Goal: Task Accomplishment & Management: Use online tool/utility

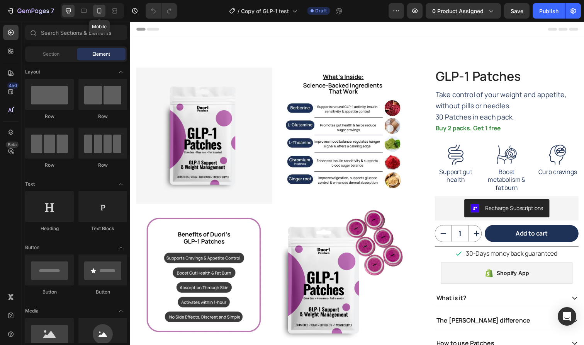
click at [99, 8] on icon at bounding box center [99, 11] width 8 height 8
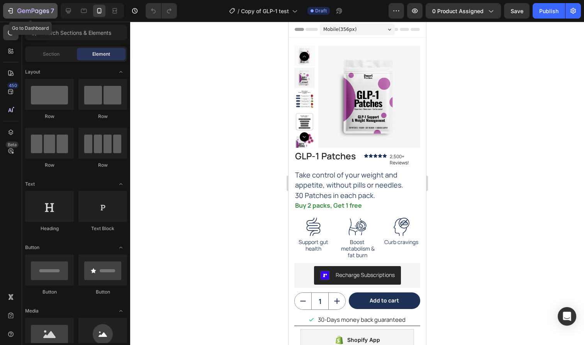
click at [39, 9] on icon "button" at bounding box center [33, 11] width 32 height 7
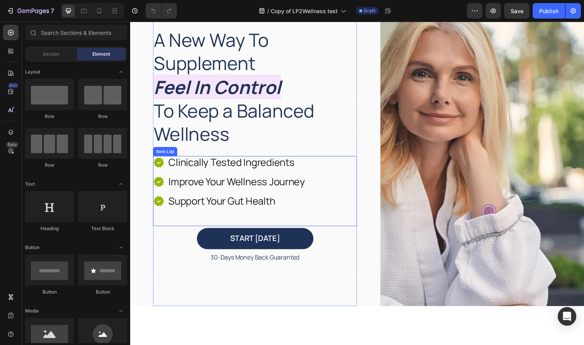
scroll to position [86, 0]
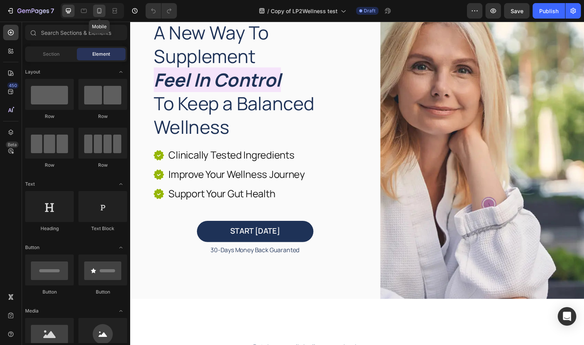
click at [98, 7] on div at bounding box center [99, 11] width 12 height 12
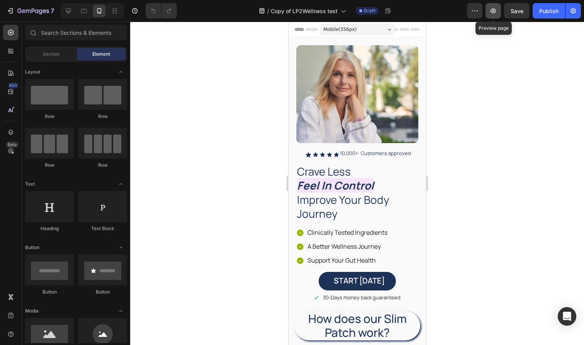
click at [496, 15] on button "button" at bounding box center [493, 10] width 15 height 15
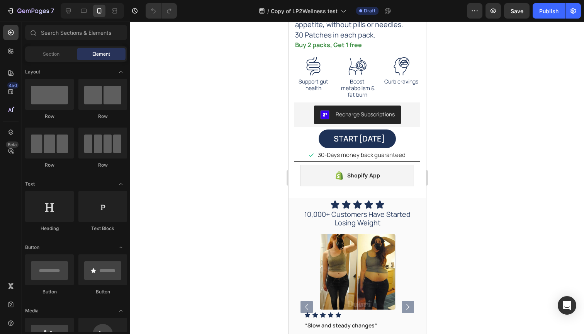
scroll to position [1593, 0]
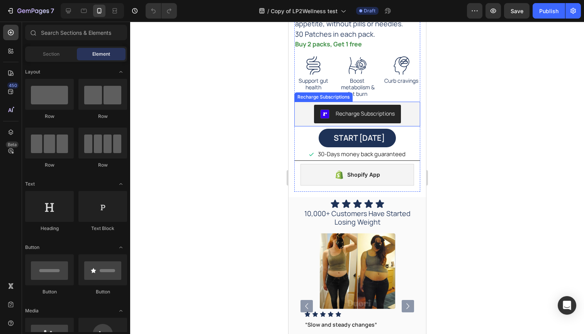
click at [299, 108] on div "Recharge Subscriptions" at bounding box center [357, 114] width 120 height 19
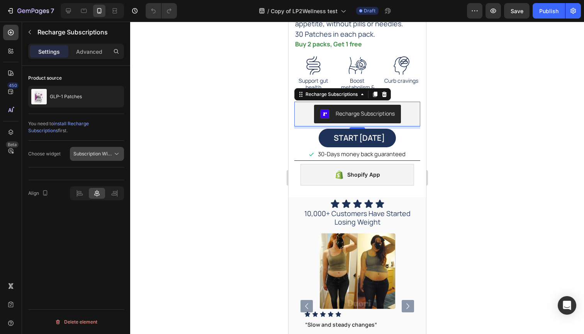
click at [104, 153] on span "Subscription Widget 2.0" at bounding box center [99, 154] width 52 height 6
click at [174, 161] on div at bounding box center [357, 178] width 454 height 312
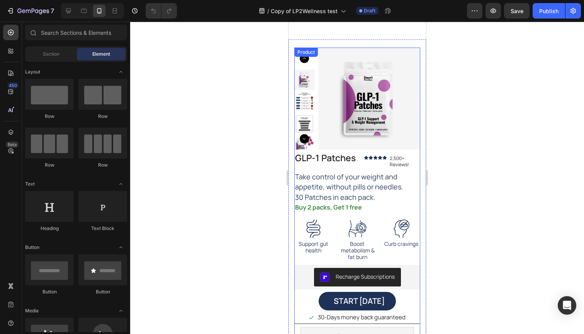
scroll to position [1581, 0]
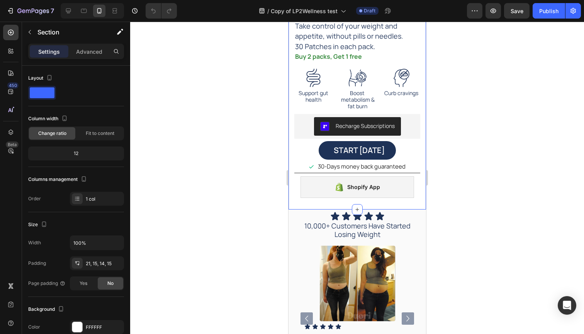
click at [330, 203] on div "Product Images GLP-1 Patches Product Title GLP-1 Patches Product Title Icon Ico…" at bounding box center [357, 49] width 138 height 321
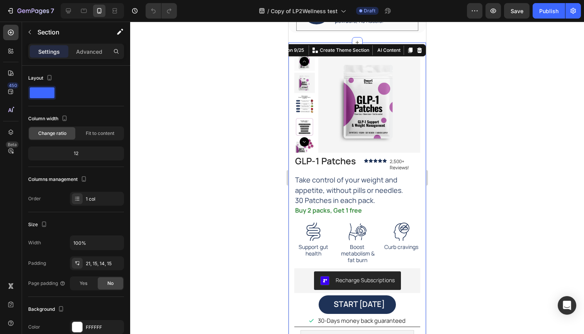
scroll to position [1333, 0]
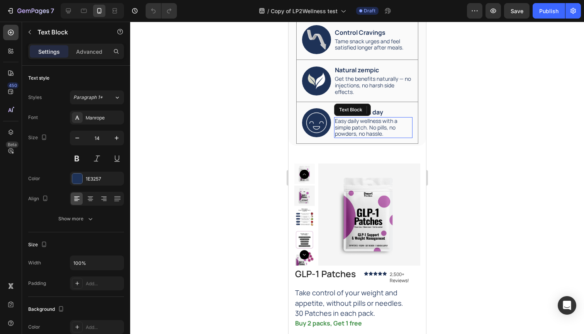
click at [343, 118] on p "Easy daily wellness with a simple patch. No pills, no powders, no hassle." at bounding box center [373, 127] width 77 height 19
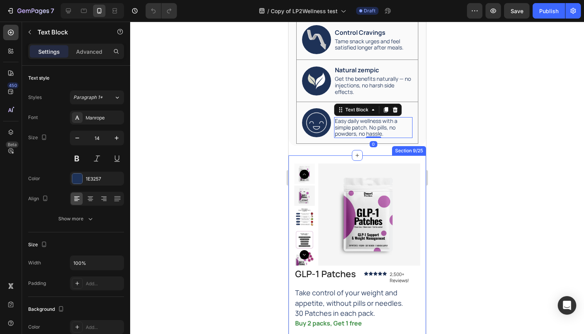
click at [334, 155] on div "Product Images GLP-1 Patches Product Title GLP-1 Patches Product Title Icon Ico…" at bounding box center [357, 315] width 138 height 321
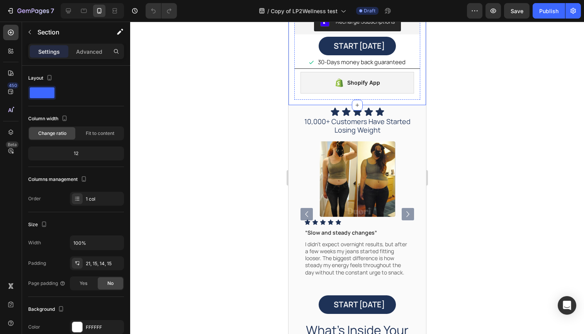
scroll to position [1692, 0]
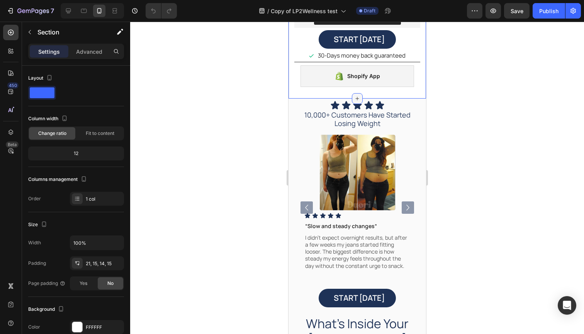
click at [359, 96] on icon at bounding box center [357, 98] width 6 height 6
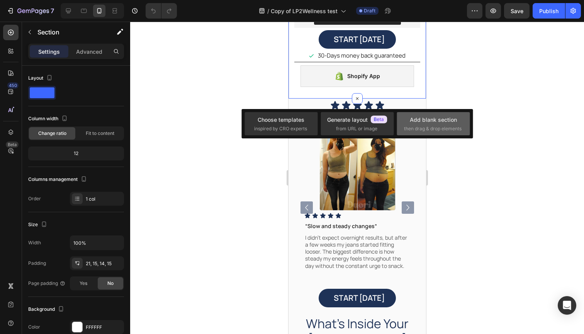
click at [437, 121] on div "Add blank section" at bounding box center [433, 119] width 47 height 8
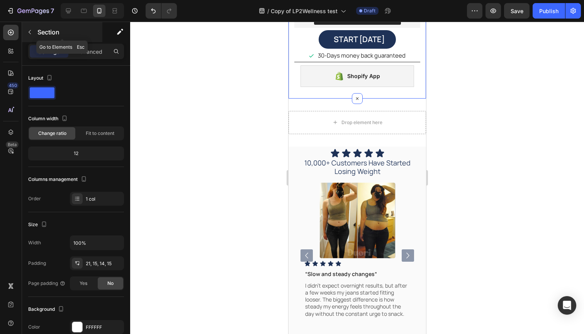
click at [32, 29] on icon "button" at bounding box center [30, 32] width 6 height 6
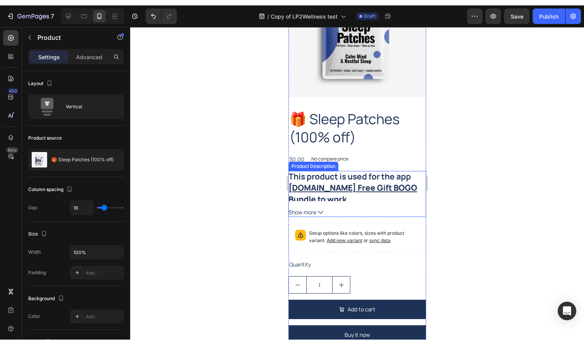
scroll to position [1933, 0]
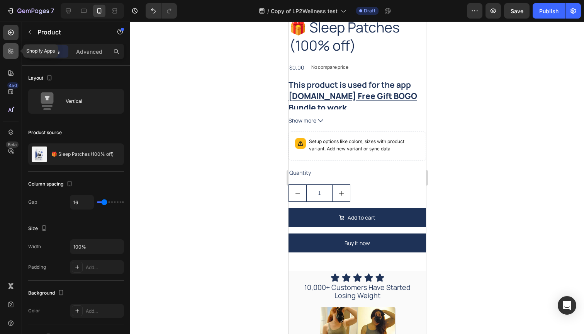
click at [10, 52] on icon at bounding box center [9, 52] width 2 height 2
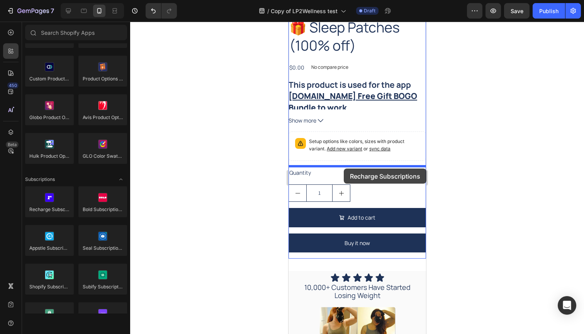
drag, startPoint x: 340, startPoint y: 221, endPoint x: 343, endPoint y: 168, distance: 52.7
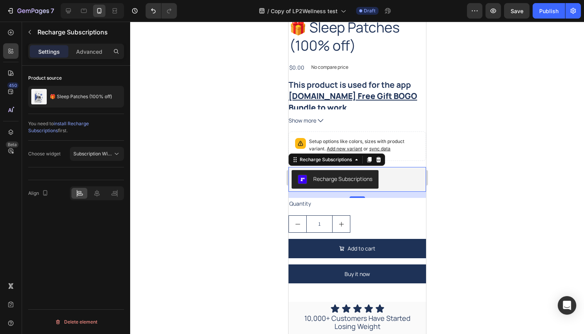
click at [97, 187] on div at bounding box center [97, 193] width 54 height 14
click at [97, 196] on icon at bounding box center [97, 193] width 8 height 8
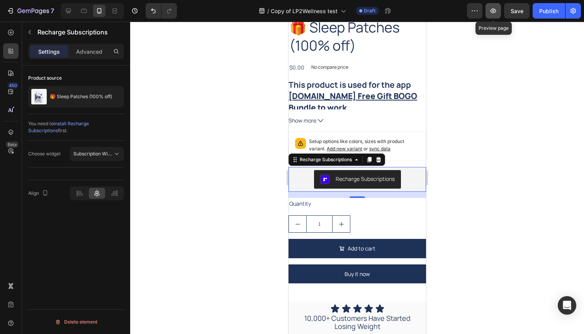
click at [496, 10] on icon "button" at bounding box center [494, 10] width 6 height 5
click at [493, 10] on icon "button" at bounding box center [493, 11] width 8 height 8
click at [89, 121] on span "install Recharge Subscriptions" at bounding box center [58, 127] width 61 height 13
click at [320, 159] on div "Recharge Subscriptions" at bounding box center [325, 159] width 55 height 7
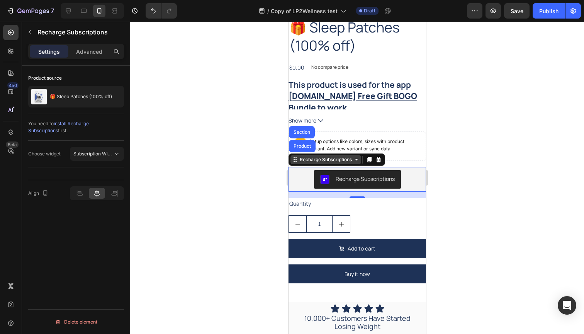
click at [320, 159] on div "Recharge Subscriptions" at bounding box center [325, 159] width 55 height 7
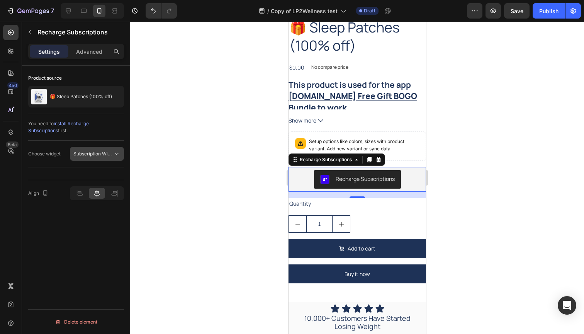
click at [112, 149] on button "Subscription Widget" at bounding box center [97, 154] width 54 height 14
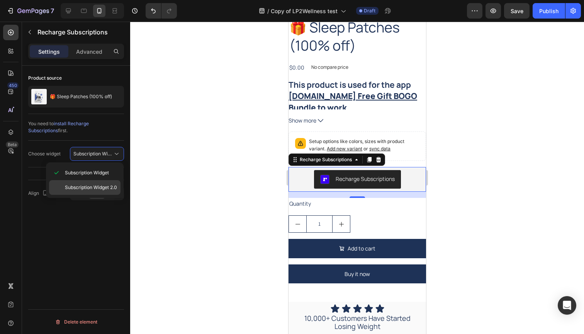
click at [99, 185] on span "Subscription Widget 2.0" at bounding box center [91, 187] width 52 height 7
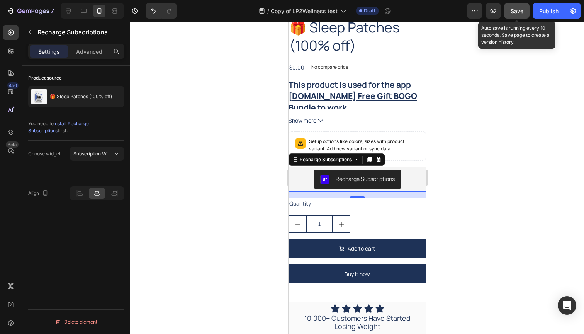
click at [518, 12] on span "Save" at bounding box center [517, 11] width 13 height 7
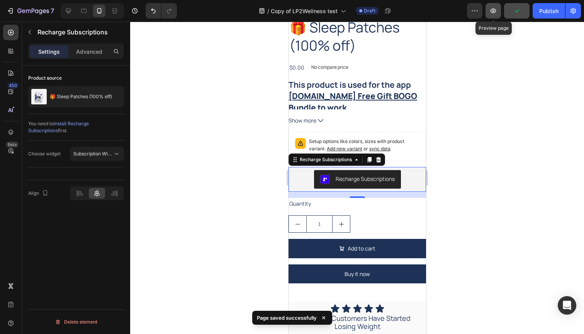
click at [494, 11] on icon "button" at bounding box center [493, 11] width 8 height 8
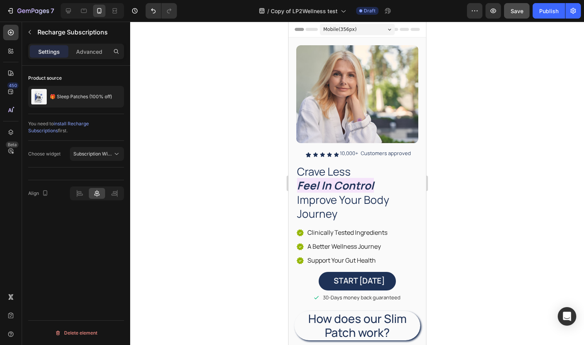
scroll to position [0, 0]
click at [474, 13] on icon "button" at bounding box center [475, 11] width 8 height 8
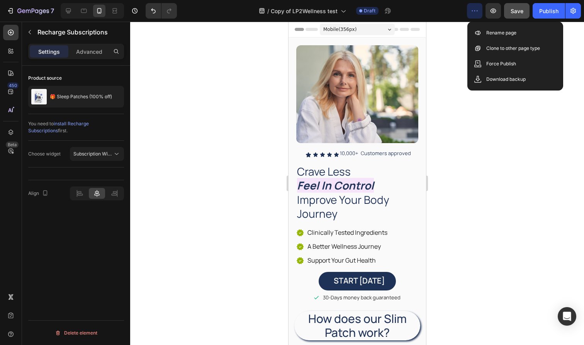
click at [473, 156] on div at bounding box center [357, 183] width 454 height 323
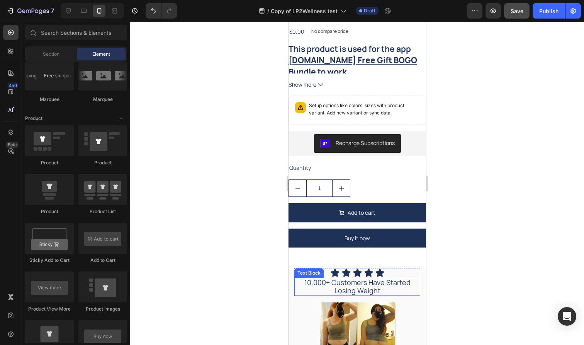
scroll to position [1894, 0]
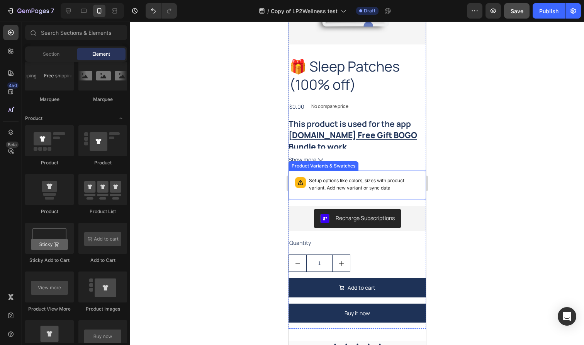
click at [411, 180] on p "Setup options like colors, sizes with product variant. Add new variant or sync …" at bounding box center [364, 184] width 110 height 15
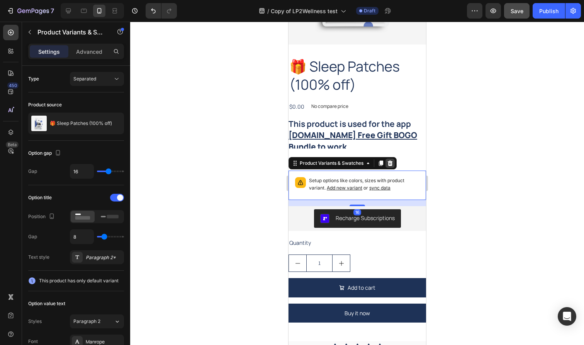
click at [390, 163] on icon at bounding box center [389, 162] width 5 height 5
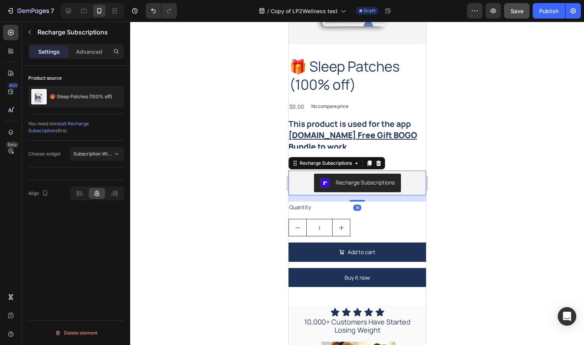
click at [420, 178] on div "Recharge Subscriptions" at bounding box center [356, 182] width 131 height 19
click at [88, 48] on p "Advanced" at bounding box center [89, 52] width 26 height 8
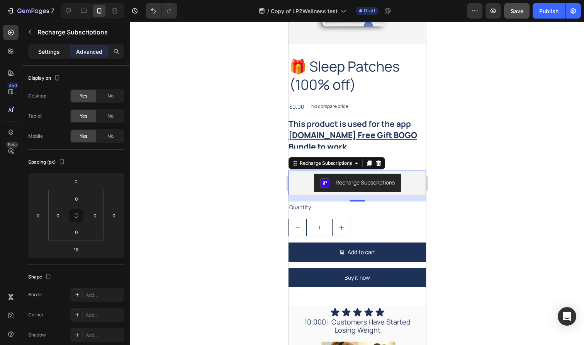
click at [53, 51] on p "Settings" at bounding box center [49, 52] width 22 height 8
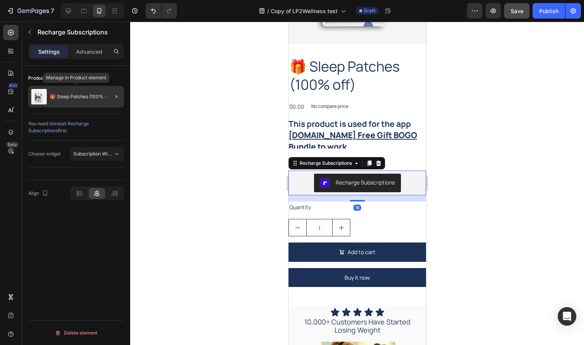
click at [93, 95] on p "🎁 Sleep Patches (100% off)" at bounding box center [81, 96] width 62 height 5
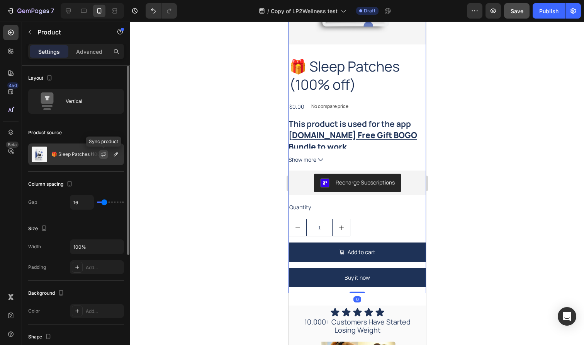
click at [103, 155] on icon "button" at bounding box center [103, 155] width 4 height 2
click at [117, 155] on icon "button" at bounding box center [116, 154] width 6 height 6
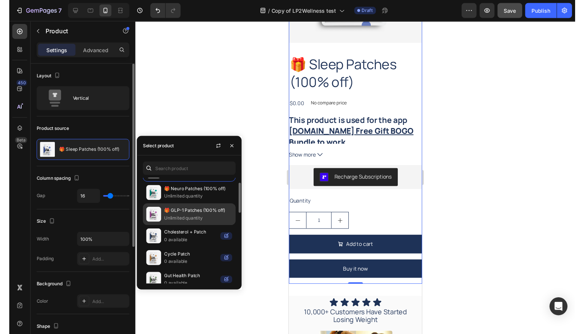
scroll to position [19, 0]
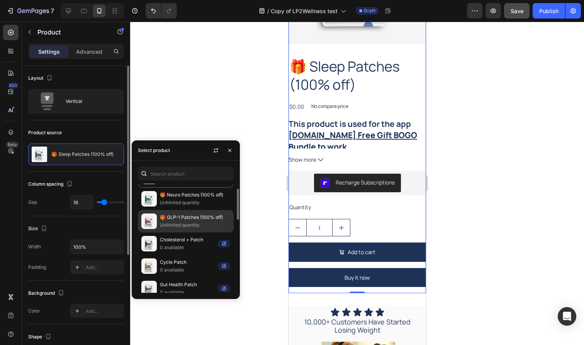
click at [191, 221] on p "🎁 GLP-1 Patches (100% off)" at bounding box center [195, 217] width 70 height 8
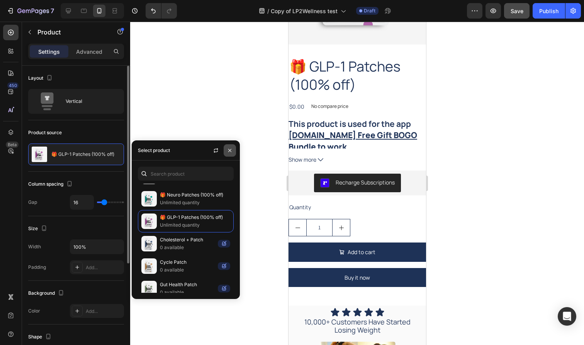
click at [232, 152] on icon "button" at bounding box center [230, 150] width 6 height 6
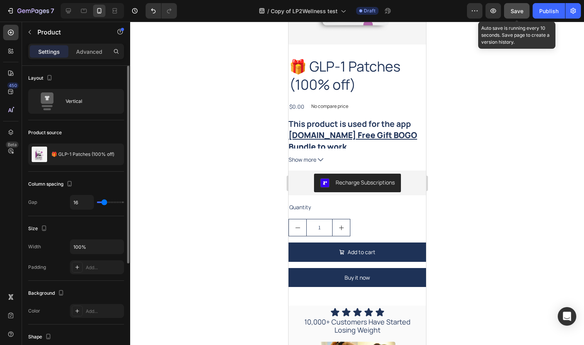
click at [514, 12] on span "Save" at bounding box center [517, 11] width 13 height 7
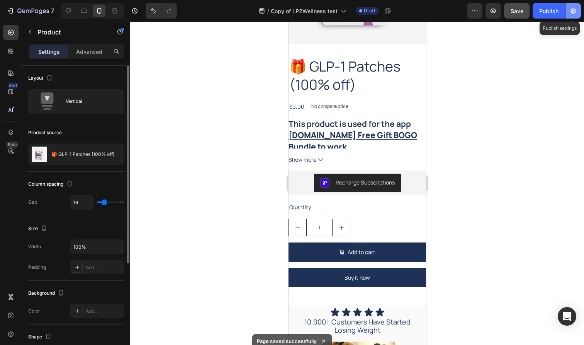
click at [577, 10] on icon "button" at bounding box center [573, 11] width 8 height 8
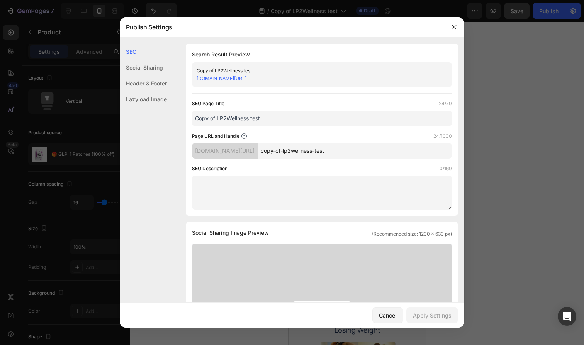
click at [246, 78] on link "[DOMAIN_NAME][URL]" at bounding box center [222, 78] width 50 height 6
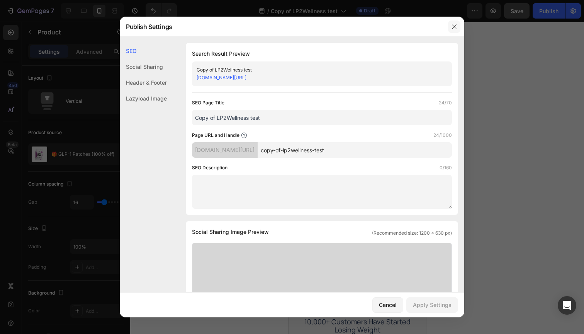
click at [454, 27] on icon "button" at bounding box center [454, 26] width 4 height 4
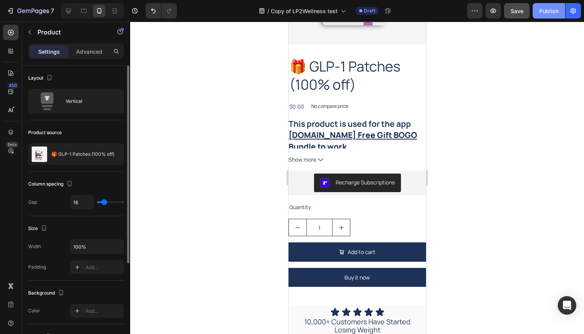
click at [549, 7] on div "Publish" at bounding box center [548, 11] width 19 height 8
click at [574, 10] on icon "button" at bounding box center [573, 11] width 5 height 6
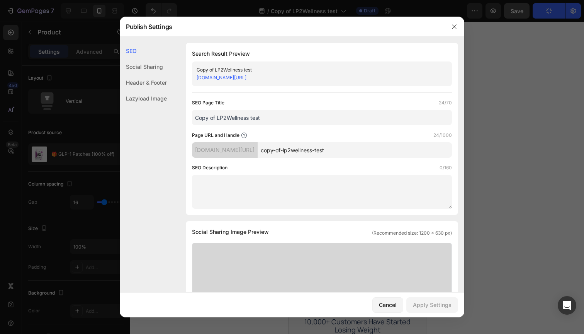
drag, startPoint x: 336, startPoint y: 76, endPoint x: 190, endPoint y: 76, distance: 146.8
click at [190, 76] on div "Search Result Preview Copy of LP2Wellness test [DOMAIN_NAME][URL] SEO Page Titl…" at bounding box center [322, 129] width 272 height 172
copy link "[DOMAIN_NAME][URL]"
click at [457, 25] on icon "button" at bounding box center [454, 27] width 6 height 6
